Goal: Information Seeking & Learning: Learn about a topic

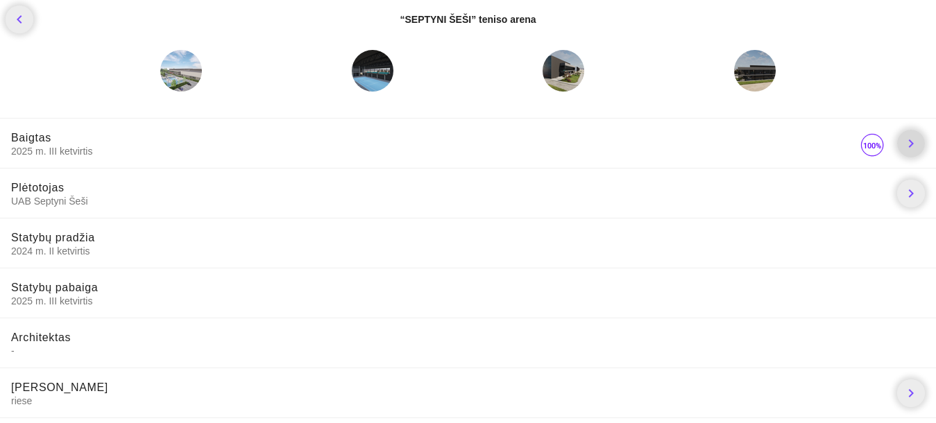
click at [905, 146] on icon "chevron_right" at bounding box center [911, 143] width 17 height 17
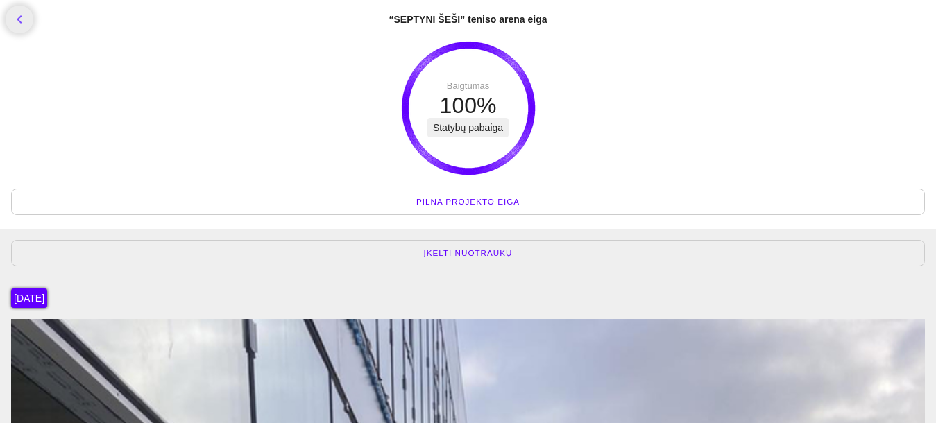
click at [504, 204] on span "Pilna projekto eiga" at bounding box center [467, 202] width 103 height 14
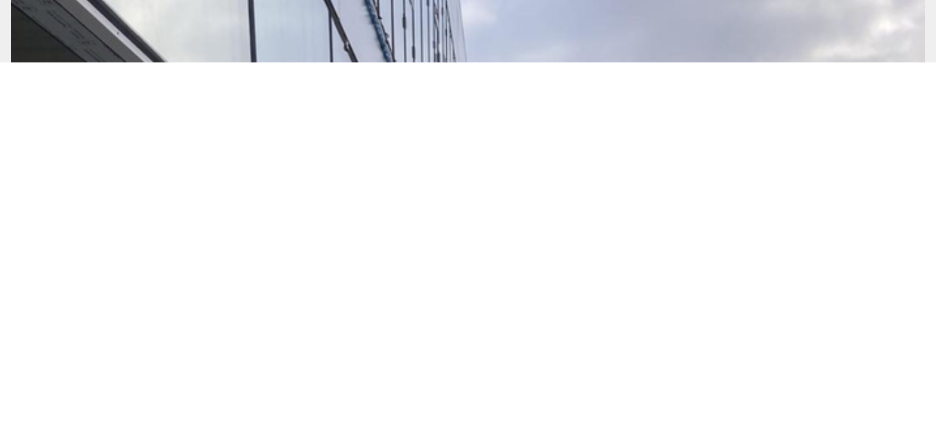
scroll to position [362, 0]
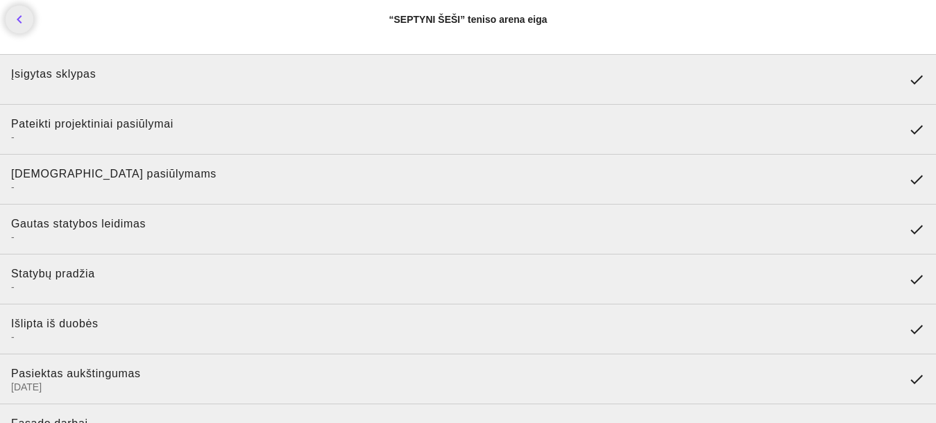
click at [911, 280] on icon "done" at bounding box center [916, 279] width 17 height 17
click at [912, 280] on icon "done" at bounding box center [916, 279] width 17 height 17
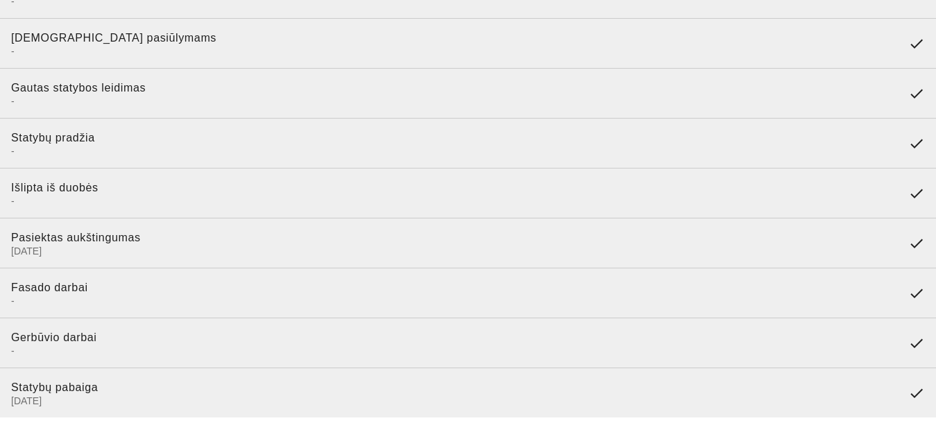
scroll to position [146, 0]
click at [915, 339] on icon "done" at bounding box center [916, 343] width 17 height 17
click at [913, 387] on icon "done" at bounding box center [916, 393] width 17 height 17
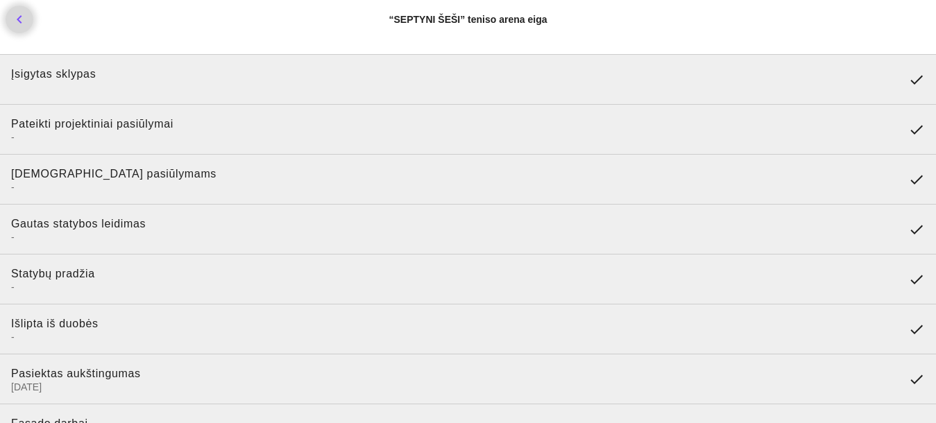
click at [16, 23] on icon "chevron_left" at bounding box center [19, 19] width 17 height 17
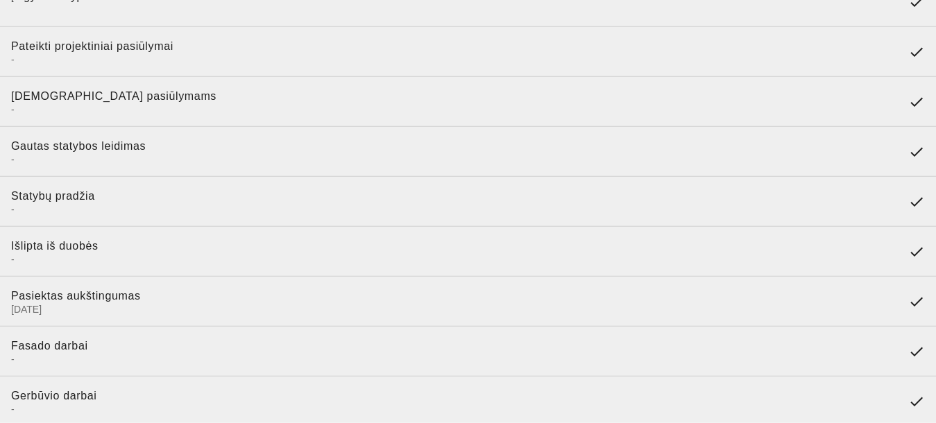
scroll to position [146, 0]
